Goal: Ask a question

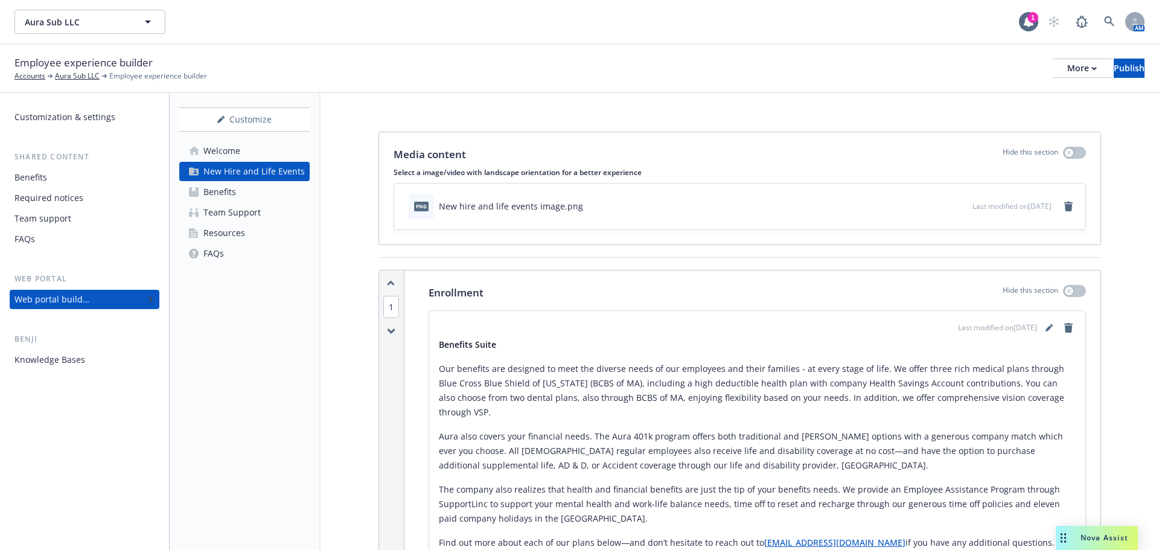
scroll to position [3710, 0]
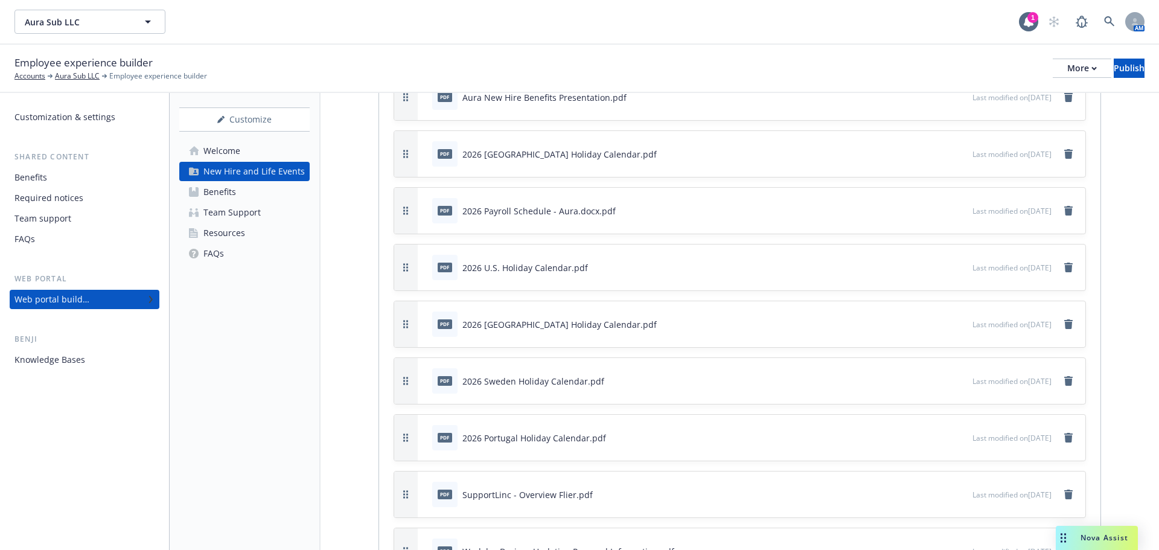
click at [1069, 535] on div "Drag to move" at bounding box center [1063, 538] width 15 height 24
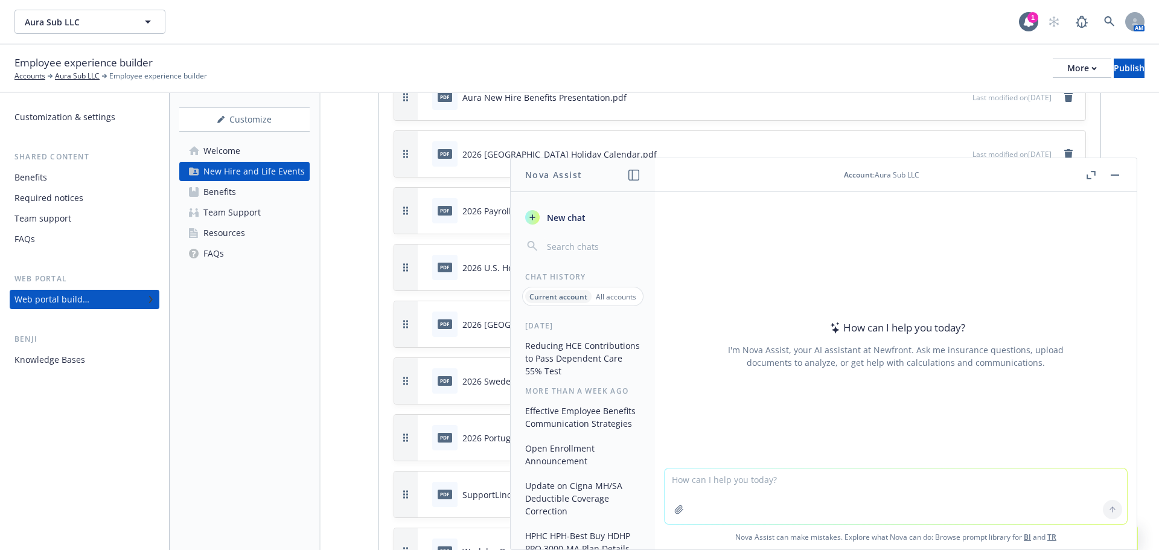
click at [754, 477] on textarea at bounding box center [896, 496] width 462 height 56
paste textarea "The IRS allowable employee annual pre-tax contributions to the Dependent Care F…"
type textarea "is this proper english: The IRS allowable employee annual pre-tax contributions…"
